Goal: Transaction & Acquisition: Purchase product/service

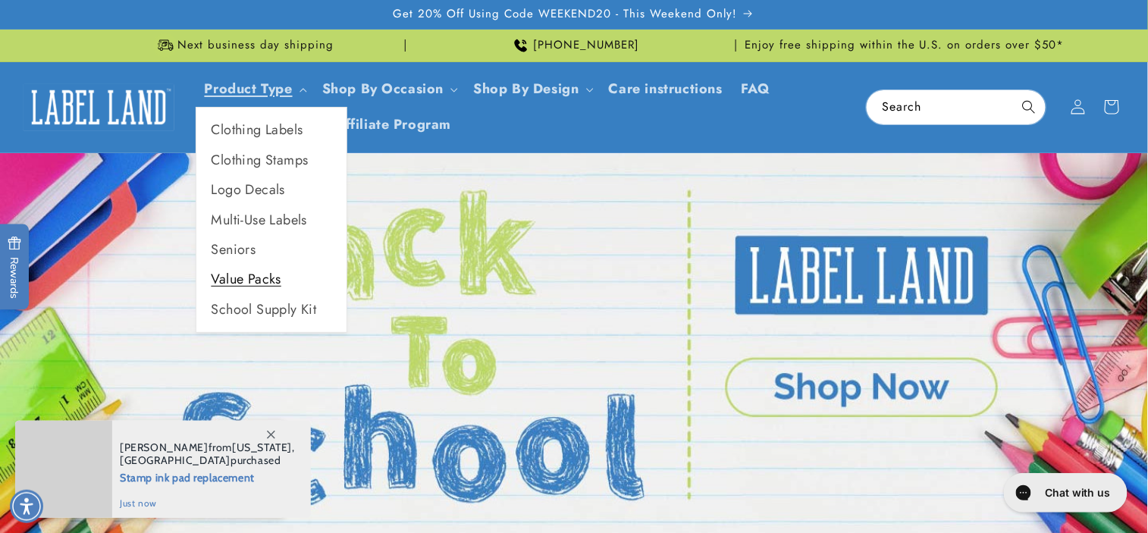
click at [286, 294] on link "Value Packs" at bounding box center [271, 280] width 150 height 30
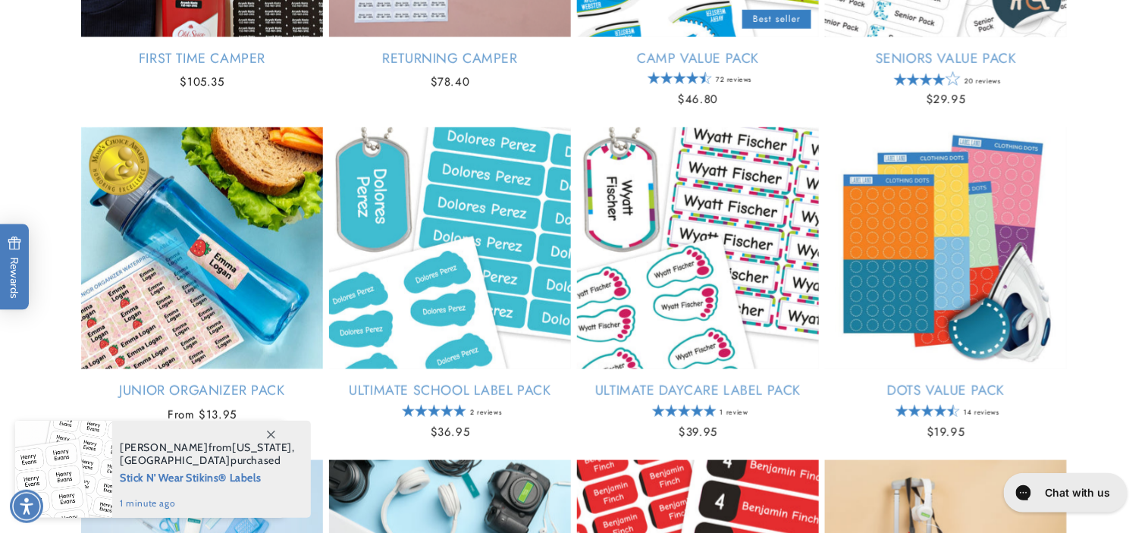
scroll to position [606, 0]
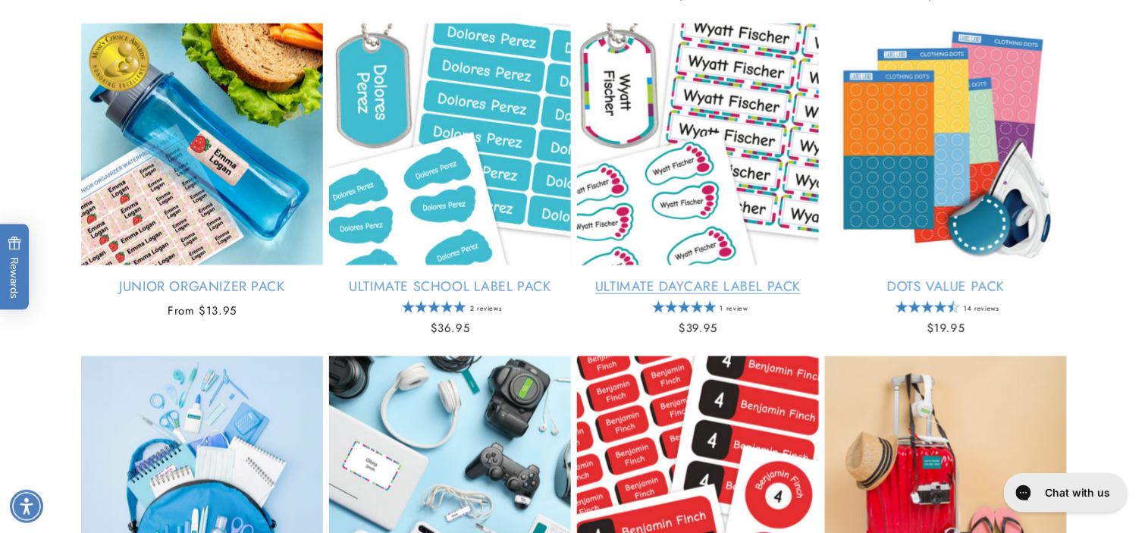
click at [684, 296] on link "Ultimate Daycare Label Pack" at bounding box center [698, 286] width 242 height 17
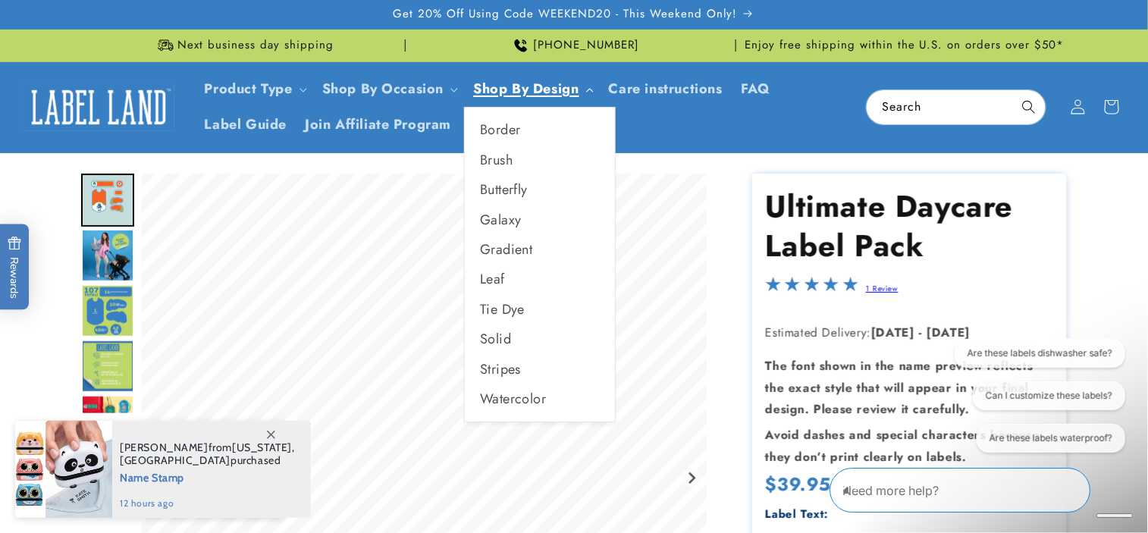
click at [566, 99] on link "Shop By Design" at bounding box center [525, 89] width 105 height 20
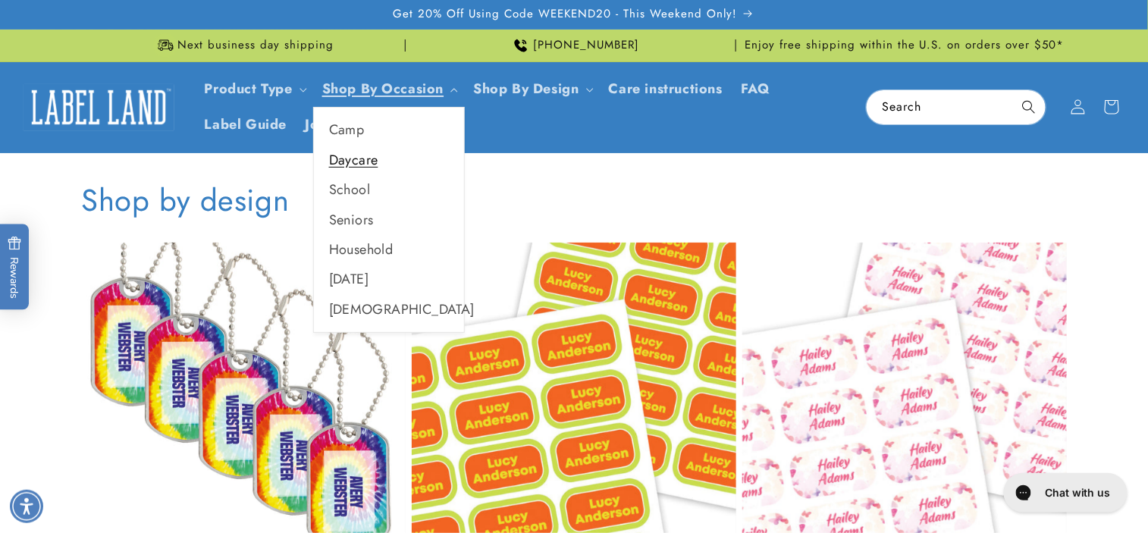
click at [397, 175] on link "Daycare" at bounding box center [389, 161] width 150 height 30
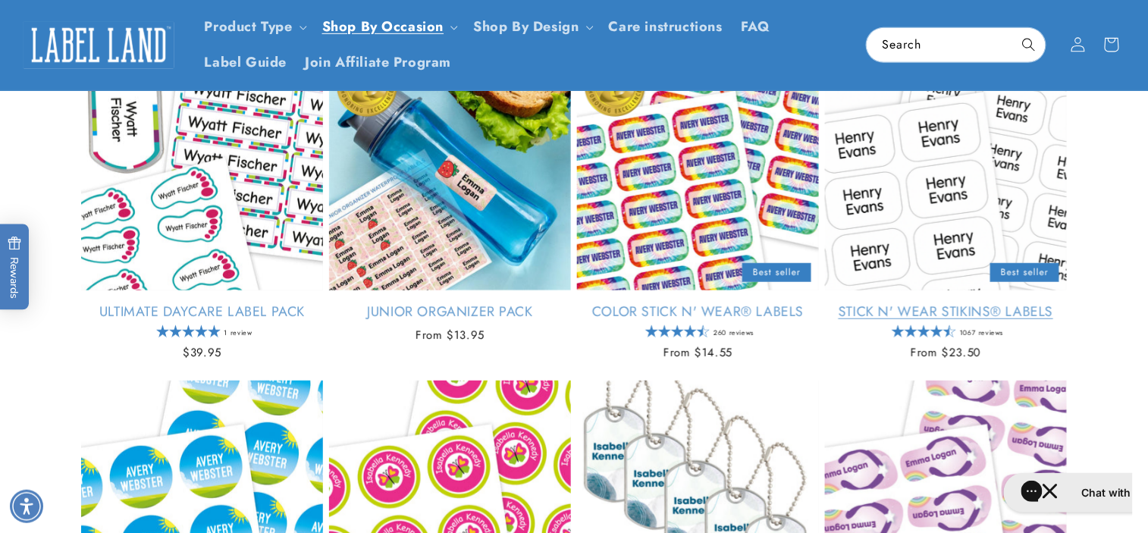
scroll to position [228, 0]
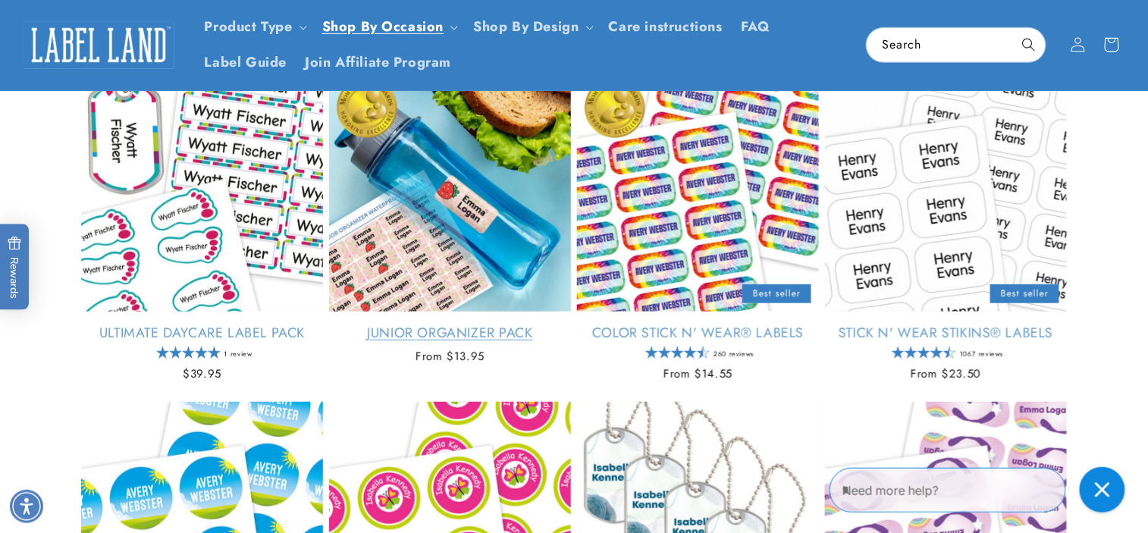
click at [460, 325] on link "Junior Organizer Pack" at bounding box center [450, 333] width 242 height 17
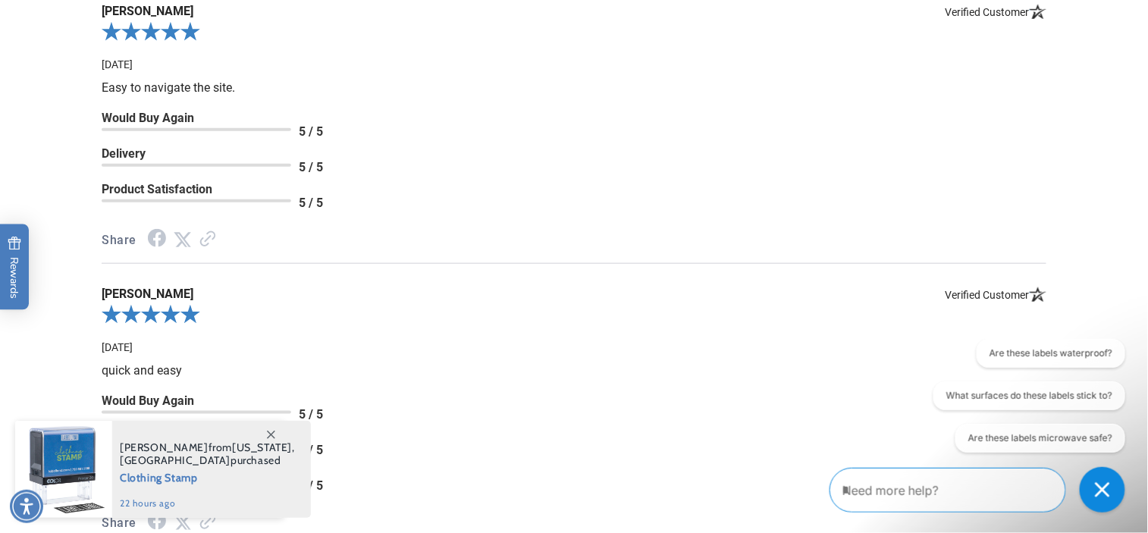
scroll to position [2200, 0]
